Goal: Task Accomplishment & Management: Manage account settings

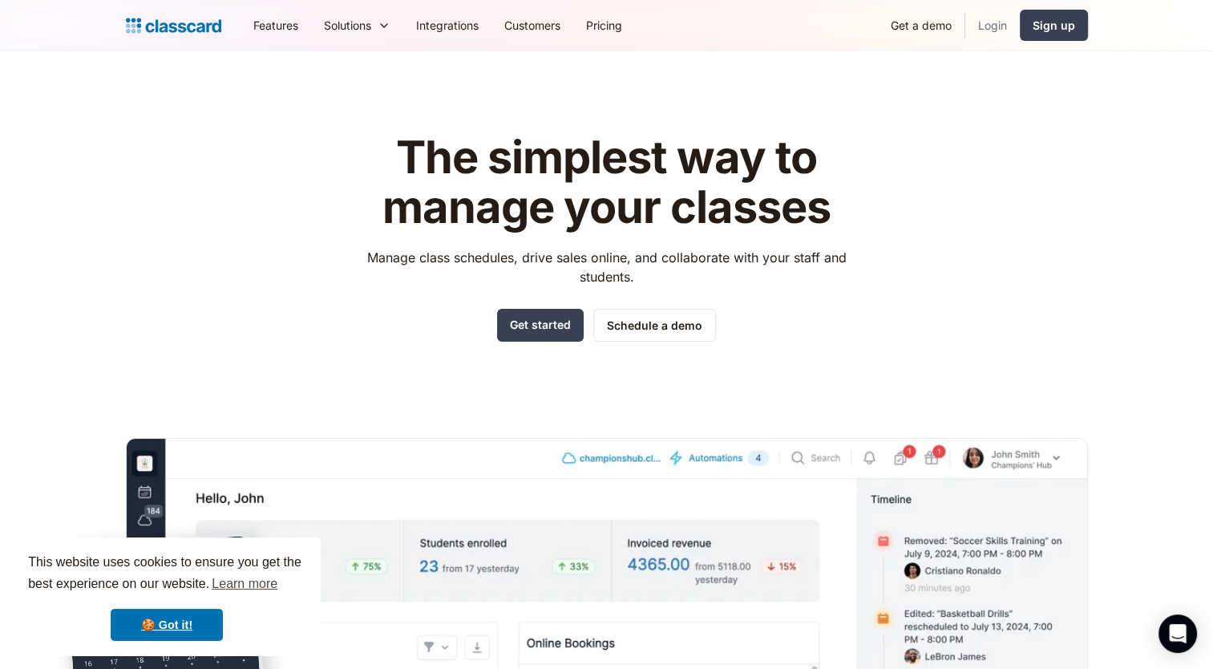
click at [989, 24] on link "Login" at bounding box center [992, 25] width 55 height 36
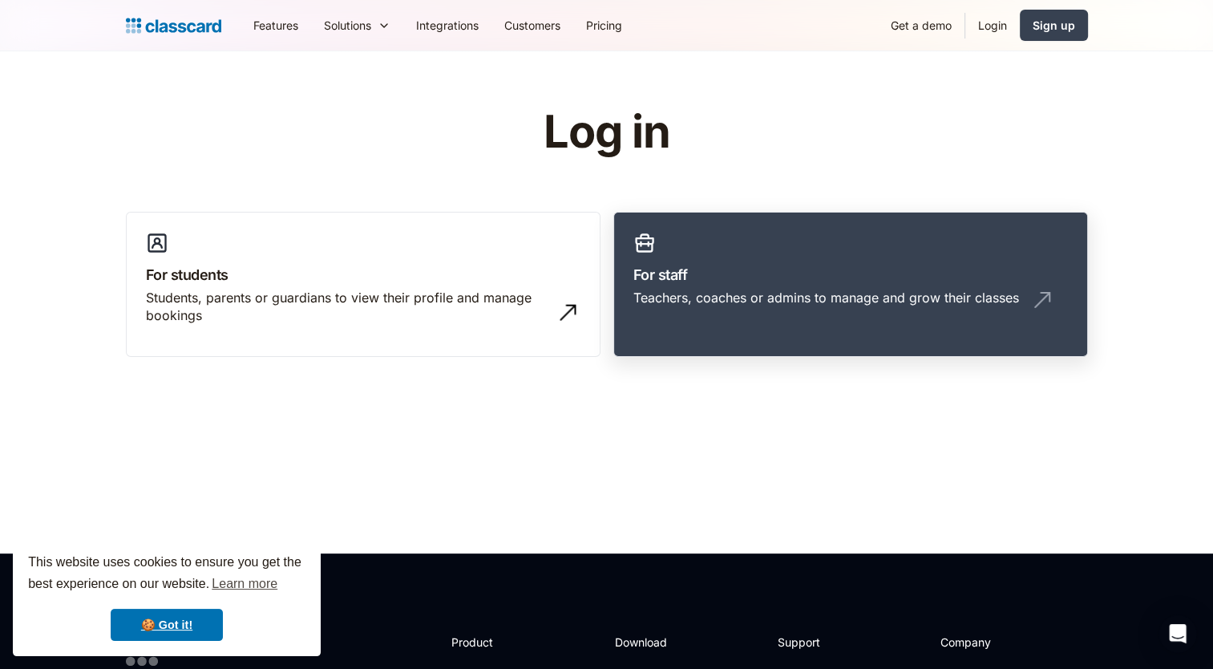
click at [794, 241] on link "For staff Teachers, coaches or admins to manage and grow their classes" at bounding box center [850, 285] width 475 height 146
